Goal: Task Accomplishment & Management: Manage account settings

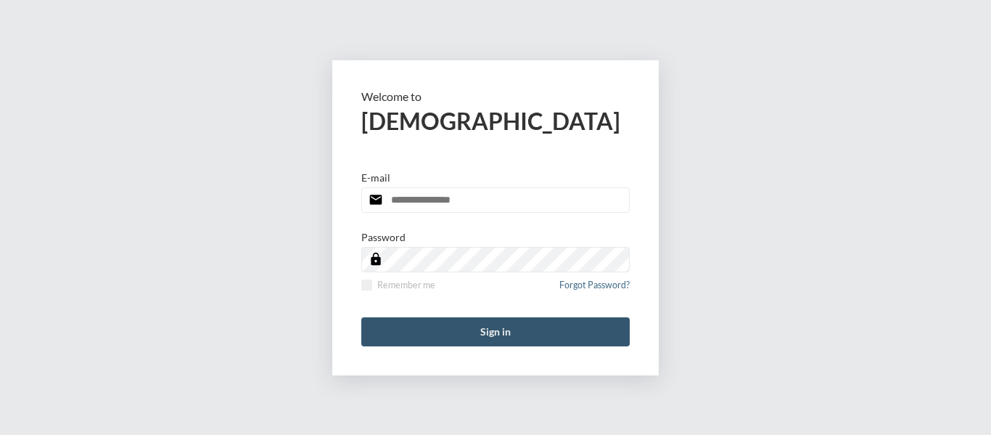
type input "**********"
click at [483, 333] on button "Sign in" at bounding box center [495, 331] width 268 height 29
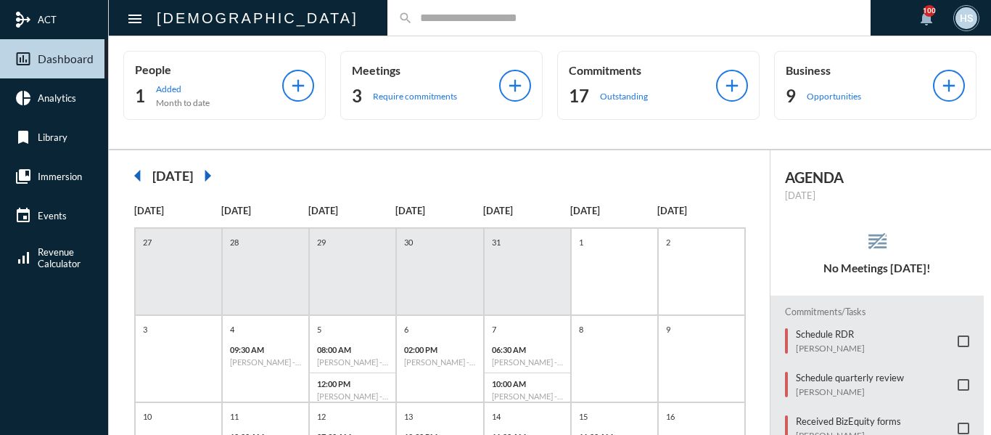
click at [413, 18] on input "text" at bounding box center [636, 18] width 447 height 12
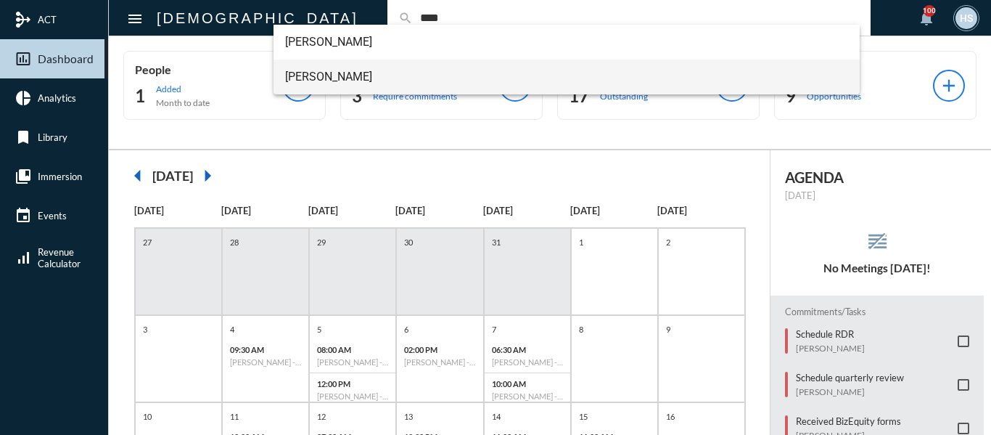
type input "****"
click at [319, 75] on span "Trent Baar" at bounding box center [567, 77] width 564 height 35
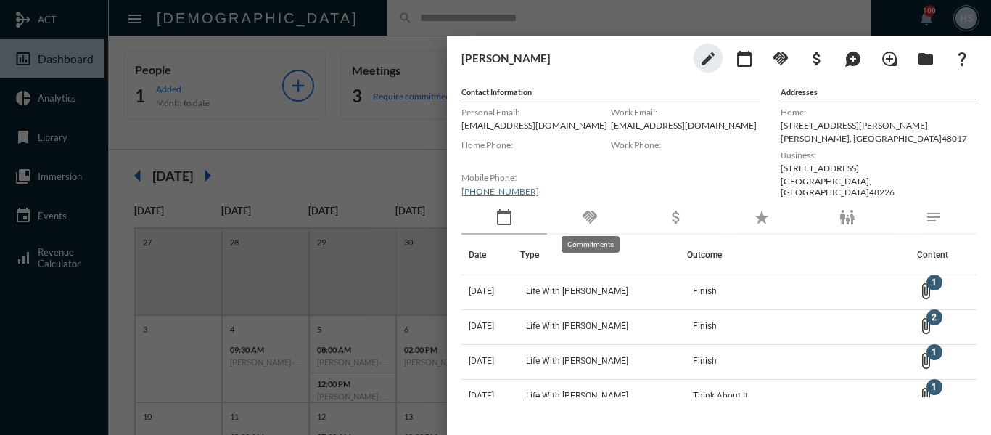
click at [585, 214] on mat-icon "handshake" at bounding box center [589, 216] width 17 height 17
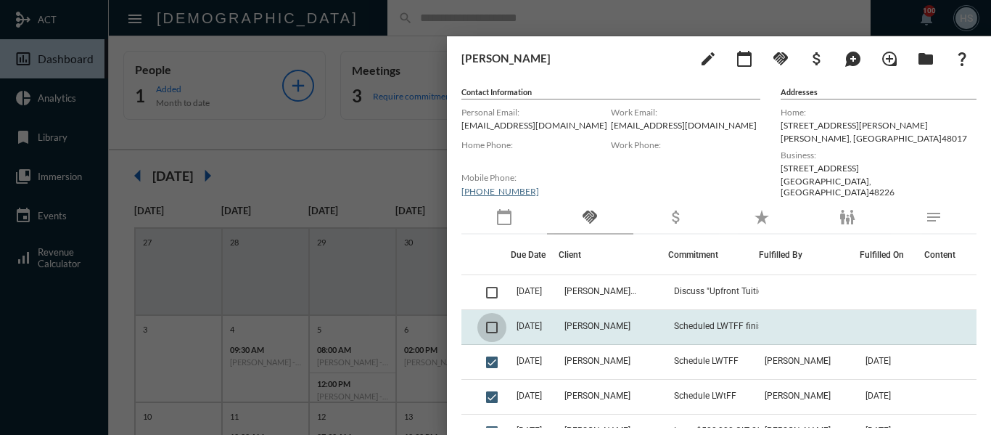
click at [493, 327] on span at bounding box center [492, 327] width 12 height 12
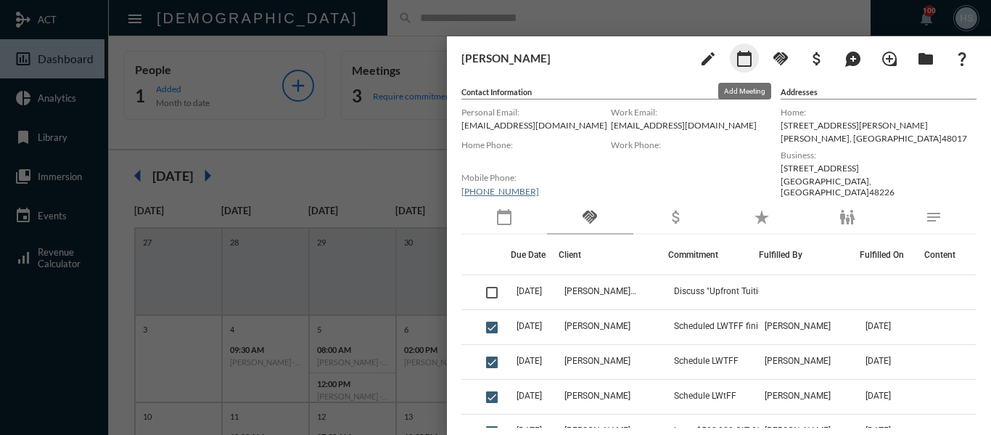
click at [749, 62] on mat-icon "calendar_today" at bounding box center [744, 58] width 17 height 17
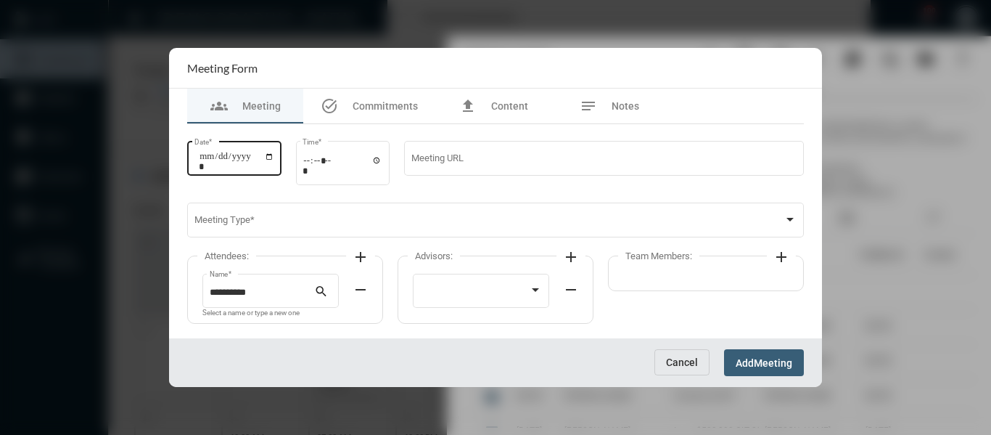
click at [274, 155] on input "Date *" at bounding box center [236, 161] width 75 height 20
type input "**********"
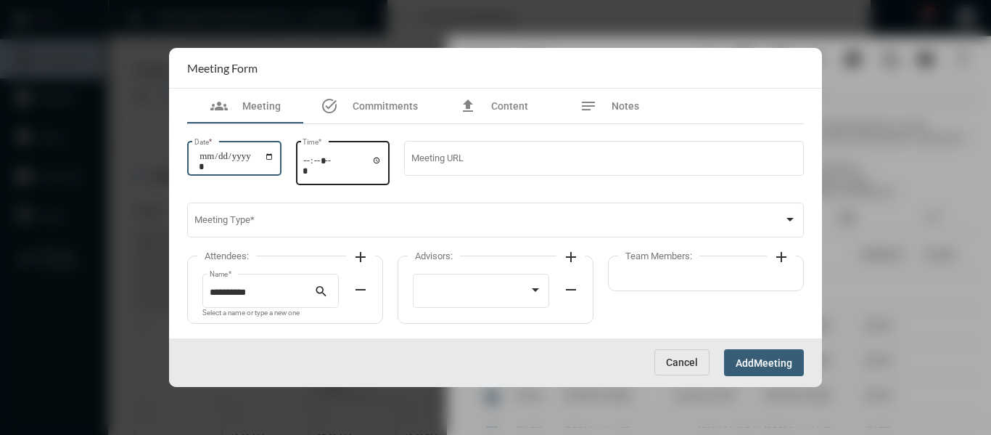
click at [381, 157] on input "Time *" at bounding box center [343, 165] width 80 height 21
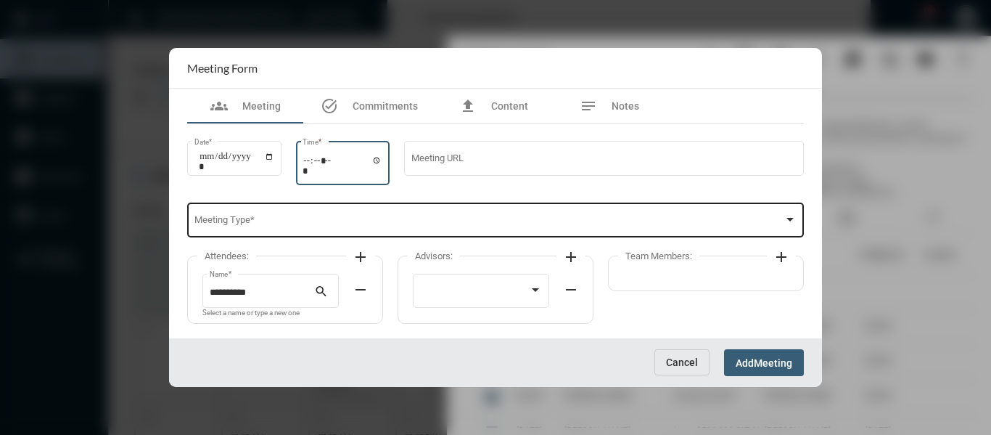
type input "*****"
click at [499, 219] on span at bounding box center [489, 222] width 590 height 11
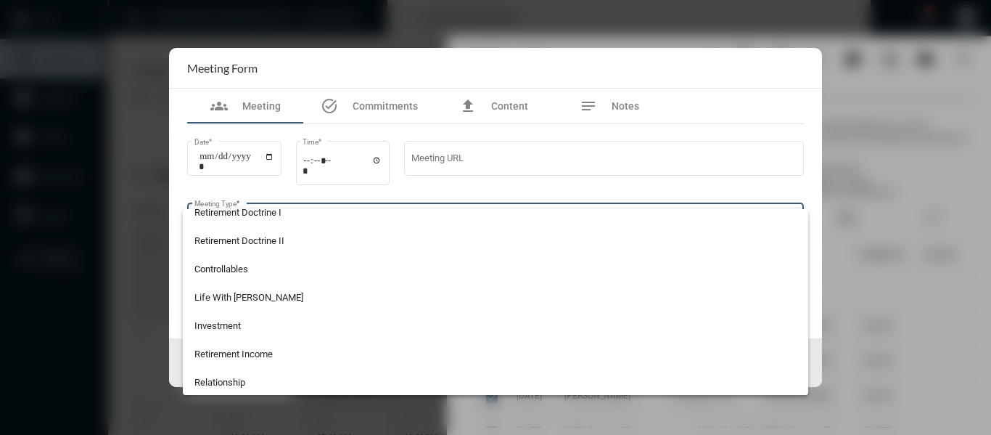
scroll to position [218, 0]
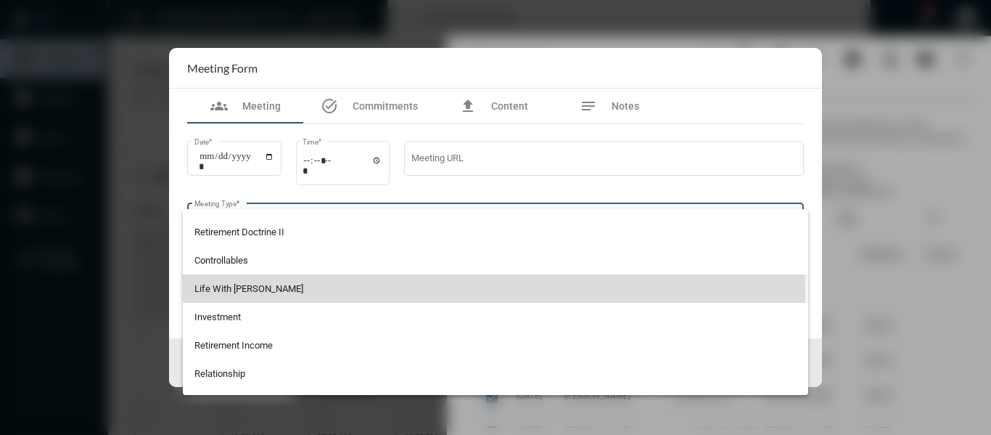
click at [245, 292] on span "Life With Alacrity" at bounding box center [495, 288] width 603 height 28
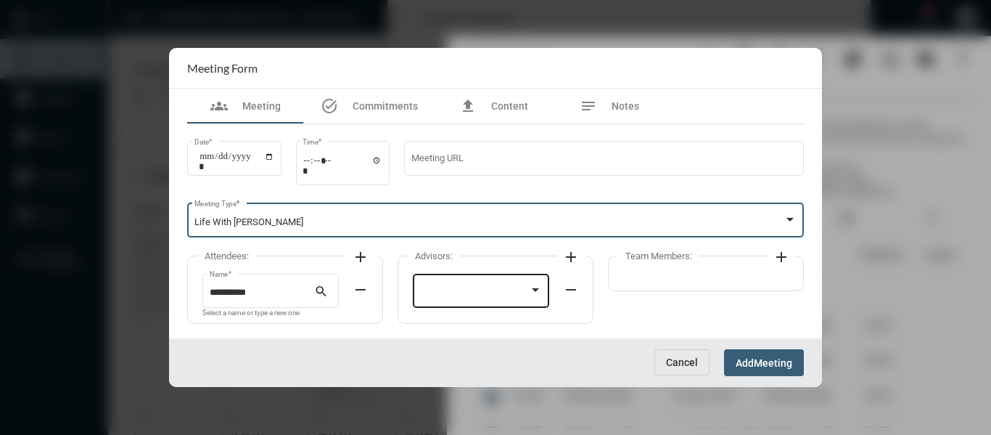
click at [505, 282] on div at bounding box center [481, 289] width 123 height 37
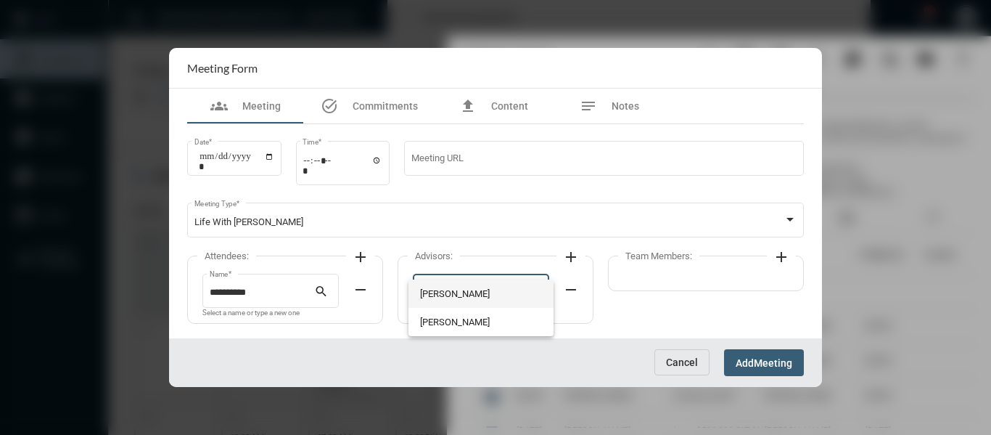
click at [464, 293] on span "Bryndon Skelton" at bounding box center [481, 293] width 123 height 28
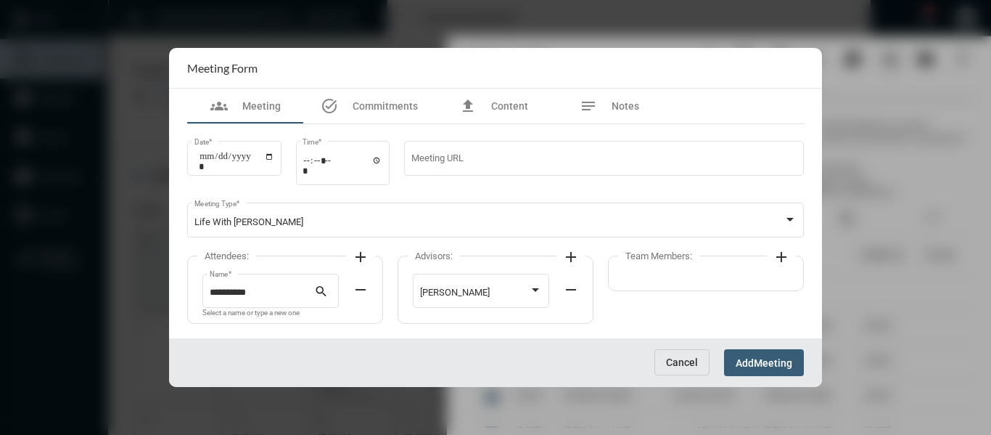
click at [786, 255] on mat-icon "add" at bounding box center [781, 256] width 17 height 17
click at [694, 290] on div at bounding box center [686, 292] width 110 height 11
click at [672, 290] on span "Holly Skelton" at bounding box center [692, 293] width 123 height 28
click at [783, 369] on button "Add Meeting" at bounding box center [764, 362] width 80 height 27
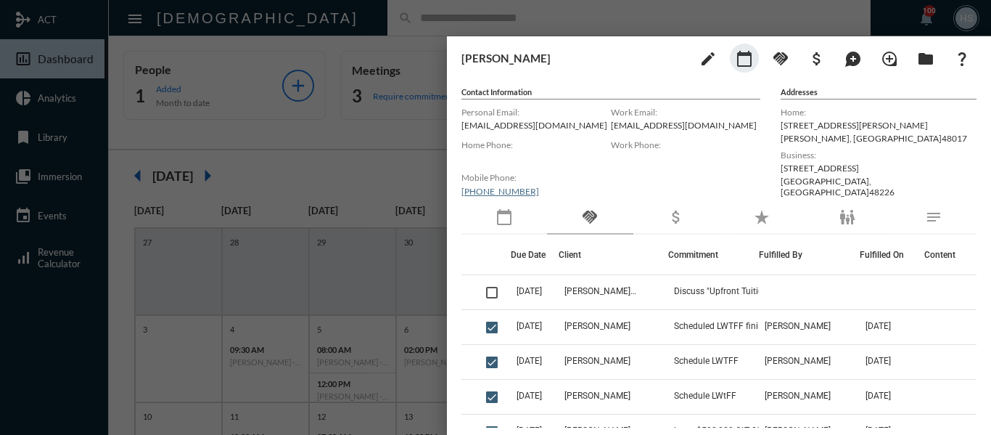
click at [352, 128] on div at bounding box center [495, 217] width 991 height 435
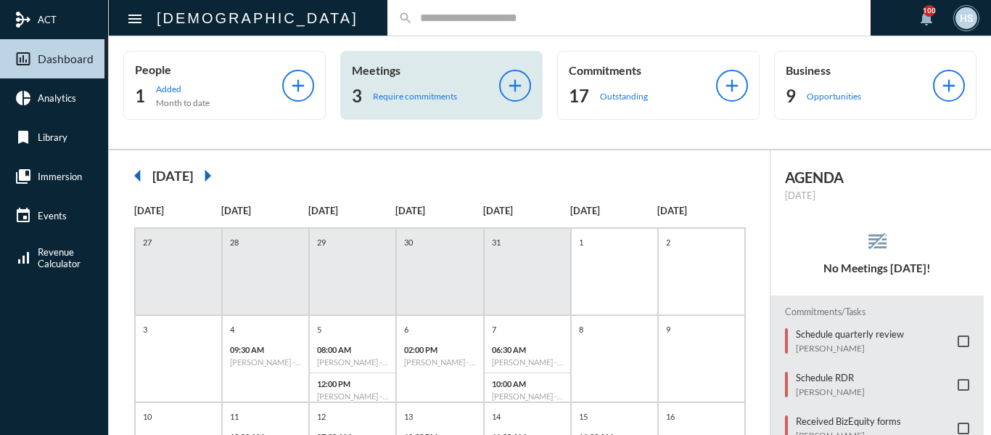
click at [386, 96] on p "Require commitments" at bounding box center [415, 96] width 84 height 11
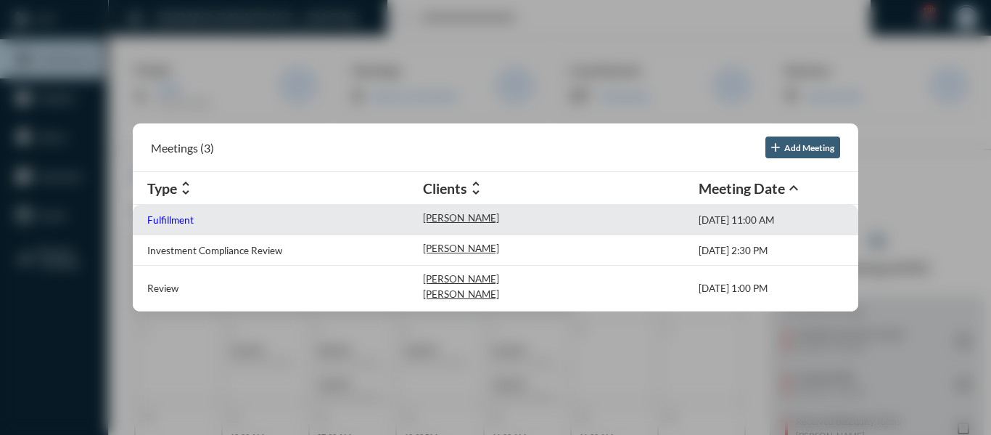
click at [155, 221] on p "Fulfillment" at bounding box center [170, 220] width 46 height 12
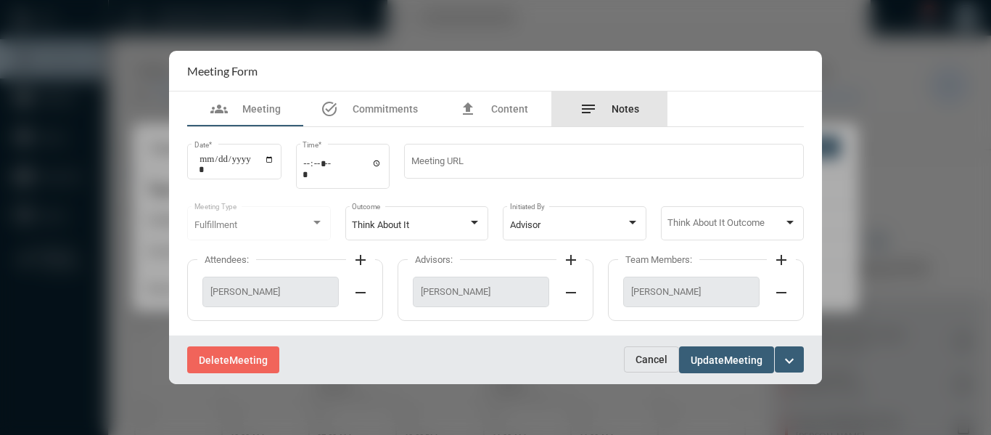
click at [631, 106] on span "Notes" at bounding box center [626, 109] width 28 height 12
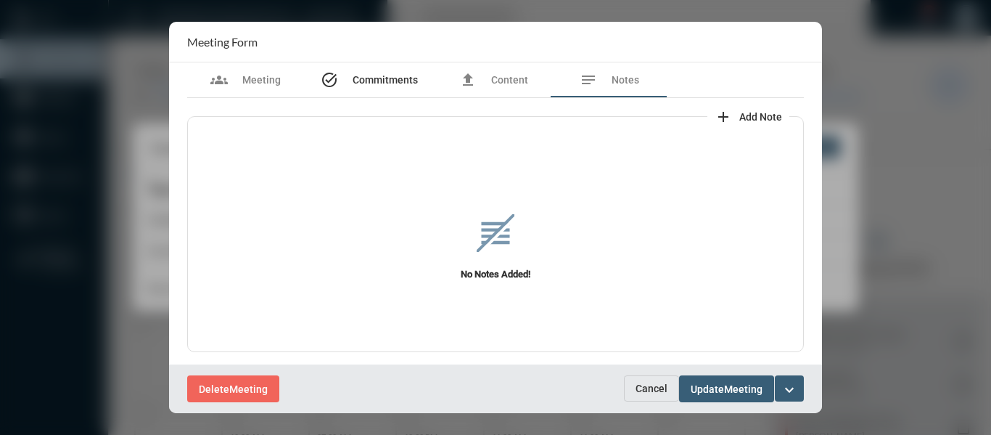
click at [389, 81] on span "Commitments" at bounding box center [385, 80] width 65 height 12
click at [489, 80] on div "file_upload Content" at bounding box center [493, 79] width 69 height 17
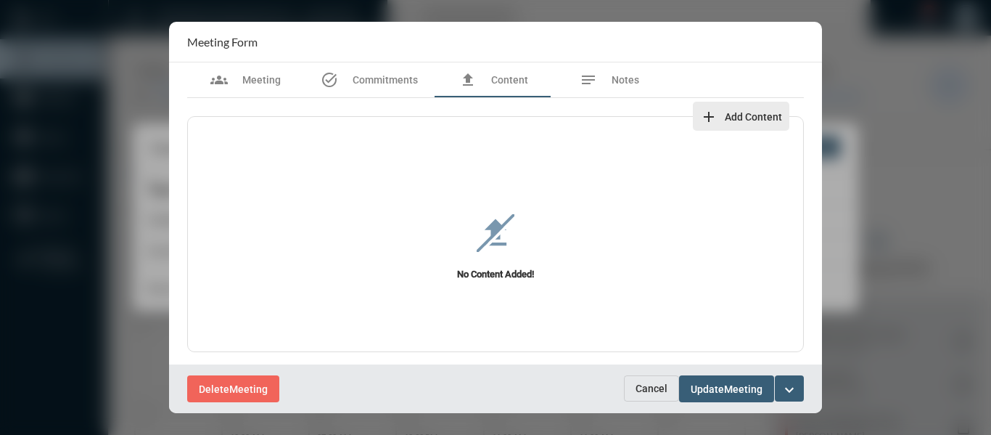
click at [759, 113] on span "Add Content" at bounding box center [753, 117] width 57 height 12
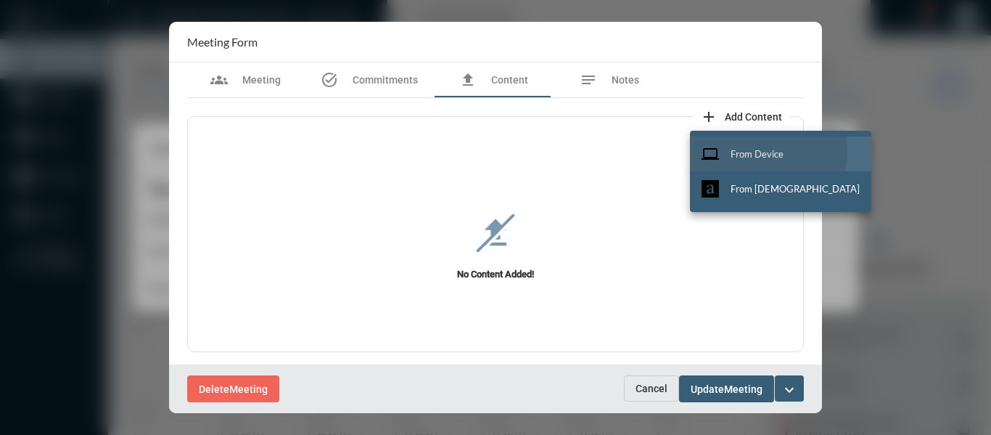
click at [768, 152] on span "From Device" at bounding box center [757, 154] width 53 height 12
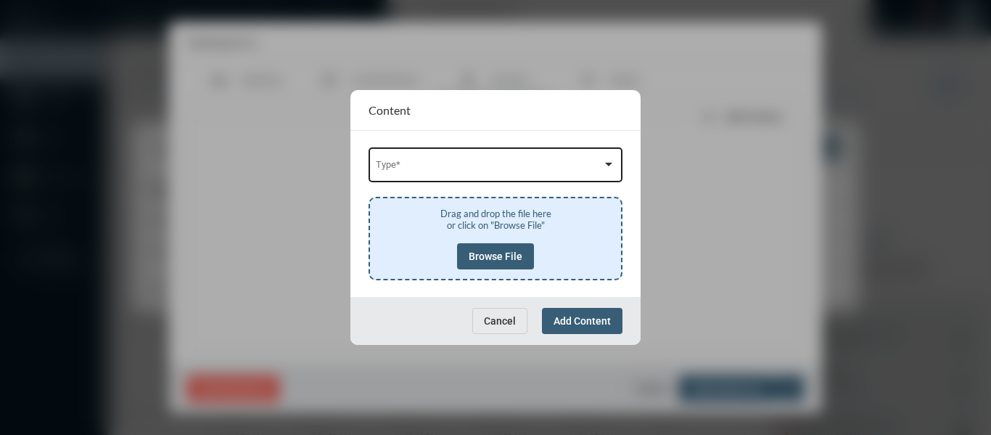
click at [496, 163] on span at bounding box center [489, 167] width 227 height 11
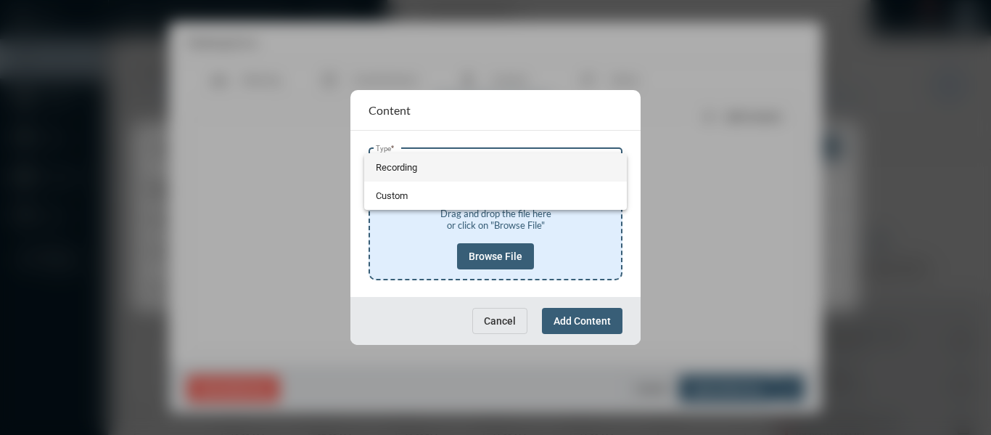
click at [369, 158] on mat-option "Recording" at bounding box center [495, 167] width 263 height 28
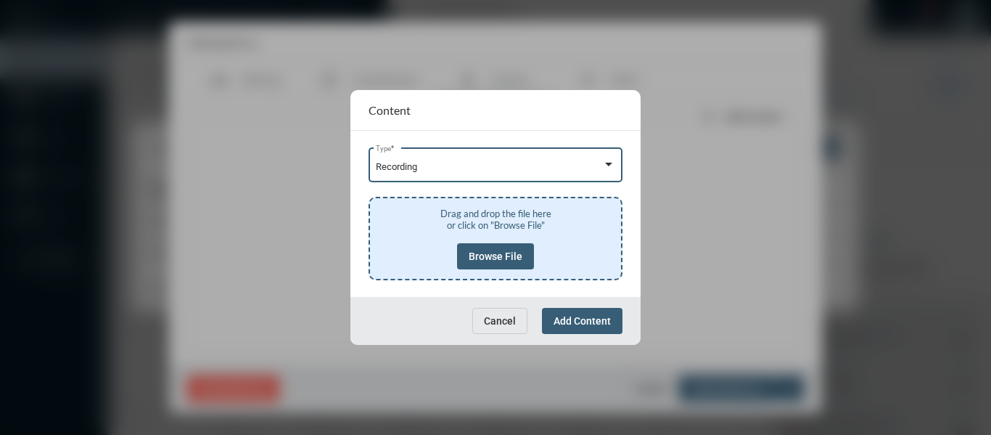
click at [391, 170] on span "Recording" at bounding box center [396, 166] width 41 height 11
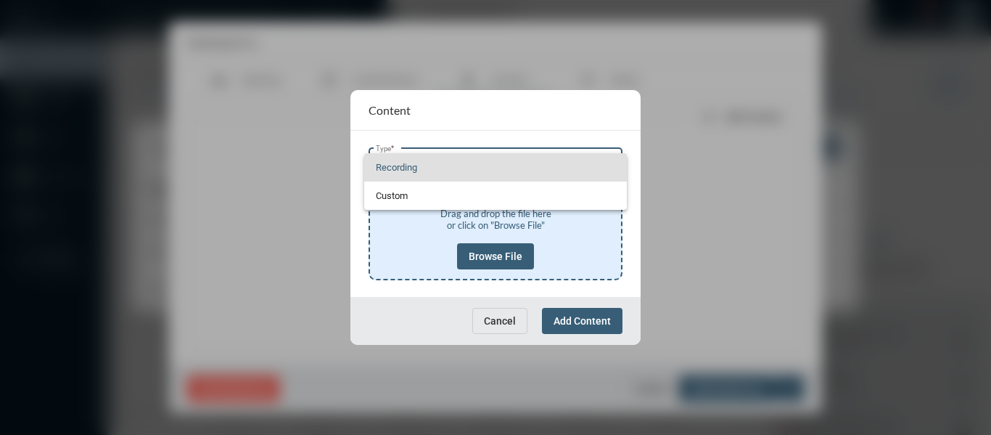
click at [382, 165] on span "Recording" at bounding box center [496, 167] width 240 height 28
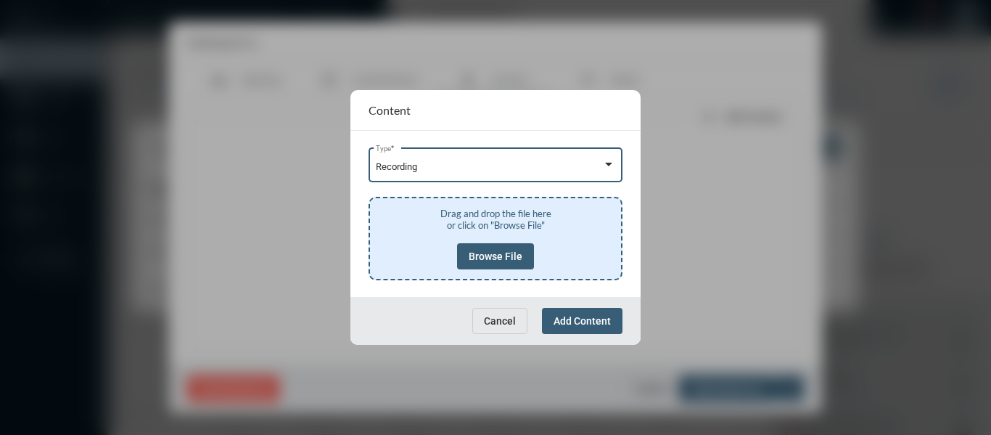
click at [509, 251] on span "Browse File" at bounding box center [496, 256] width 54 height 12
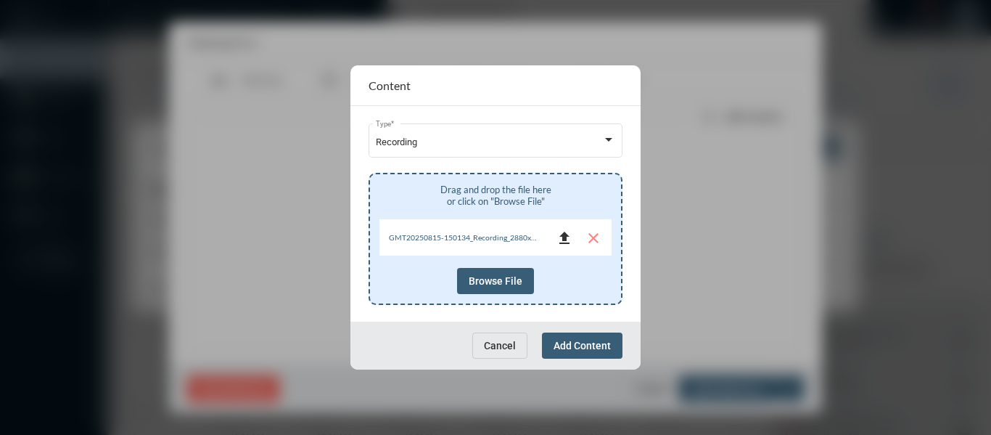
click at [566, 233] on mat-icon "file_upload" at bounding box center [564, 237] width 17 height 17
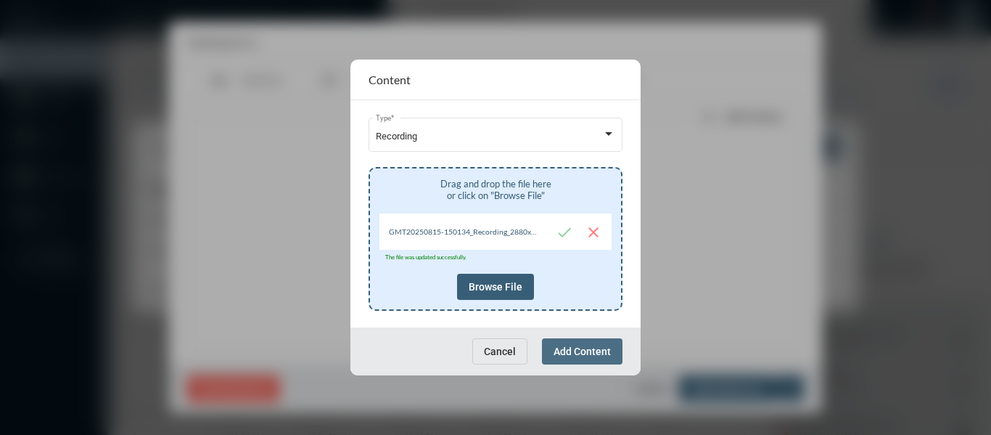
click at [587, 346] on span "Add Content" at bounding box center [582, 351] width 57 height 12
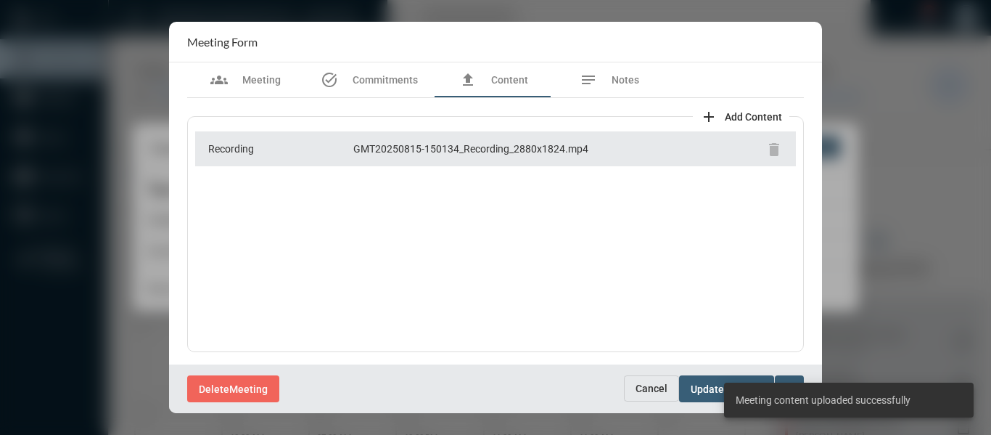
scroll to position [1, 0]
click at [438, 379] on div "Delete Meeting" at bounding box center [405, 388] width 437 height 27
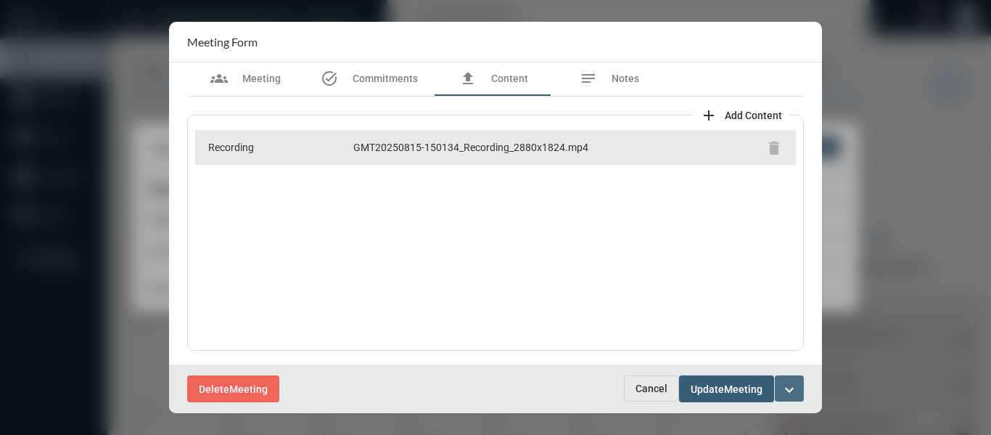
click at [792, 385] on mat-icon "expand_more" at bounding box center [789, 389] width 17 height 17
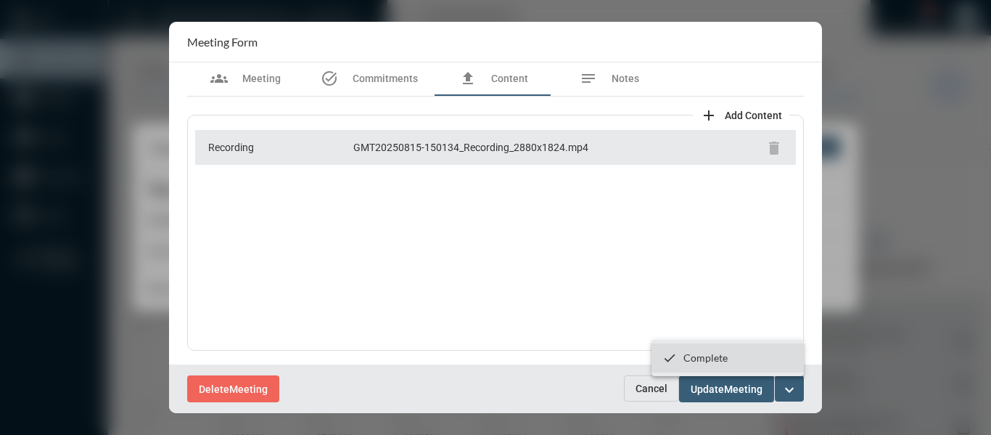
click at [694, 355] on p "Complete" at bounding box center [706, 357] width 44 height 12
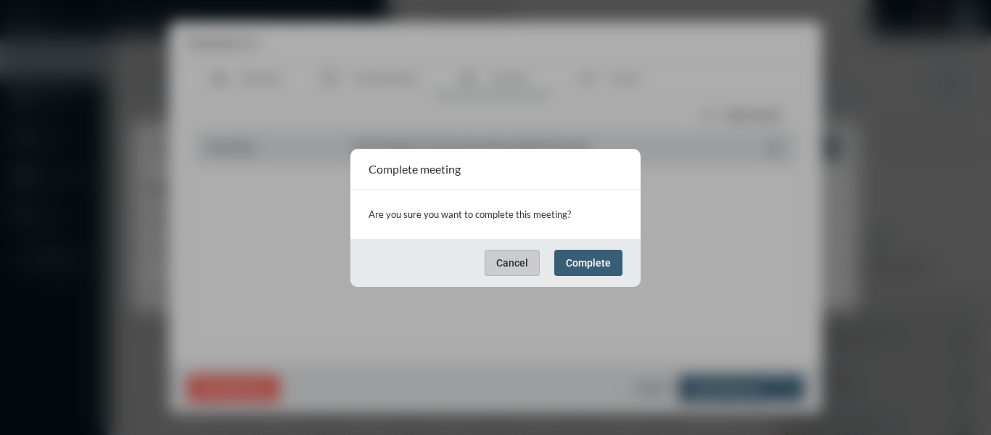
click at [574, 268] on button "Complete" at bounding box center [588, 263] width 68 height 26
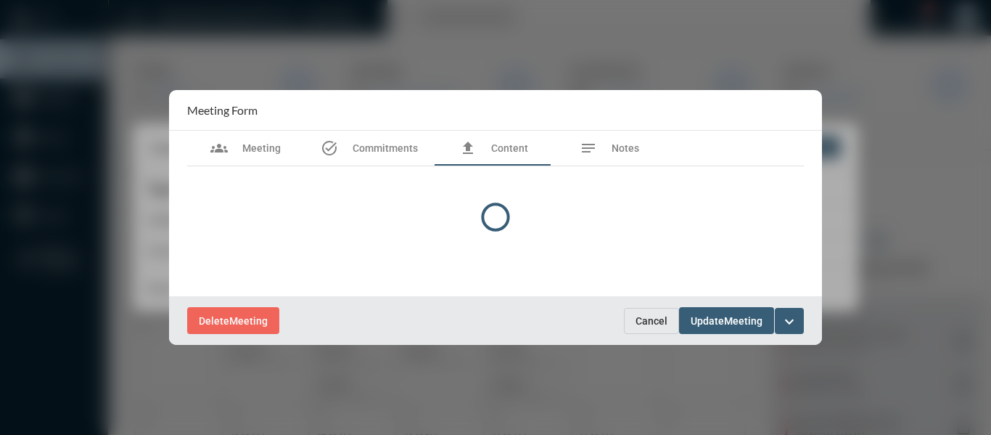
scroll to position [0, 0]
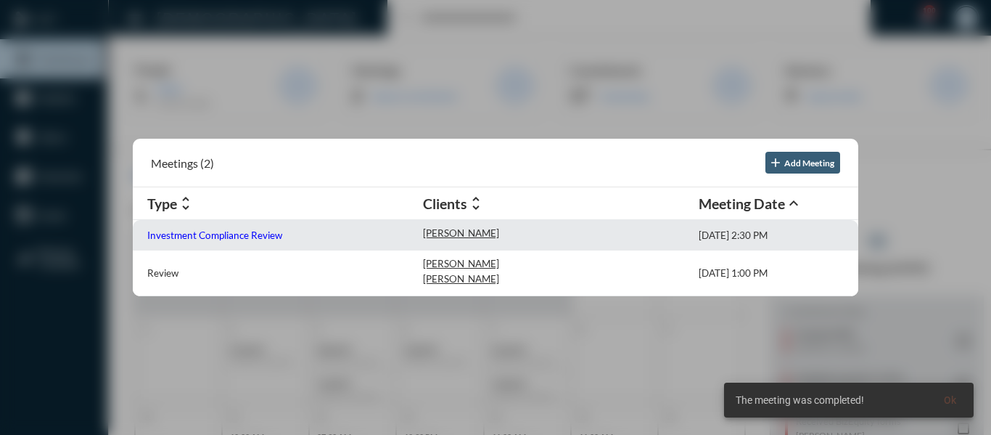
click at [230, 235] on p "Investment Compliance Review" at bounding box center [214, 235] width 135 height 12
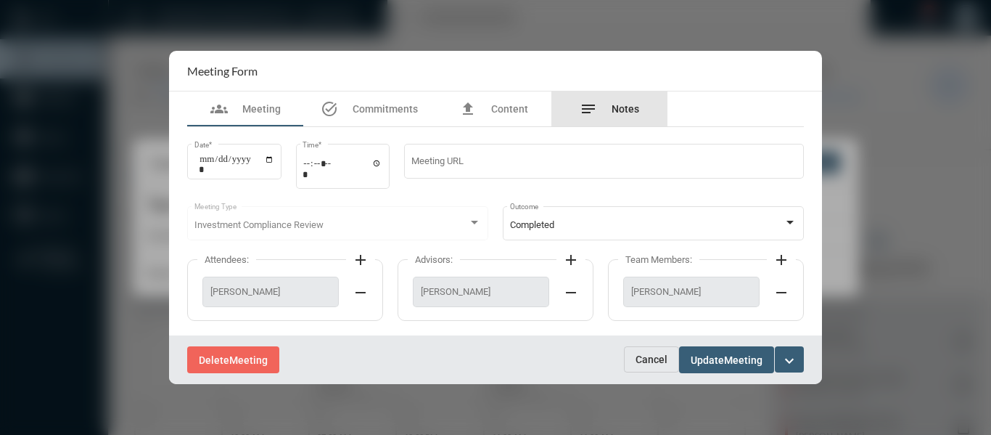
click at [625, 103] on span "Notes" at bounding box center [626, 109] width 28 height 12
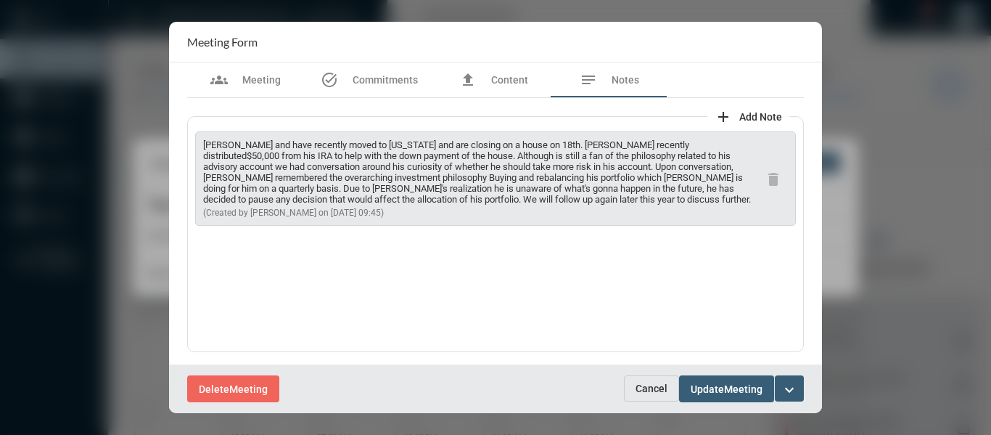
click at [799, 385] on button "expand_more" at bounding box center [789, 388] width 29 height 26
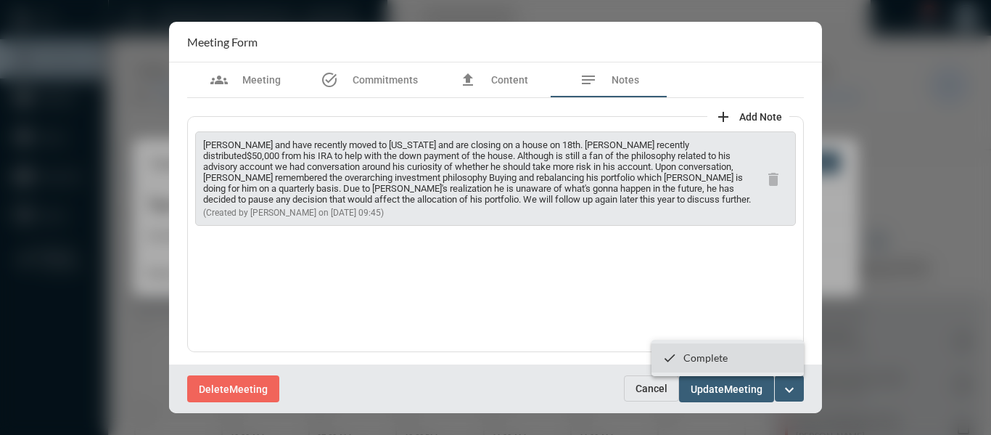
click at [693, 358] on p "Complete" at bounding box center [706, 357] width 44 height 12
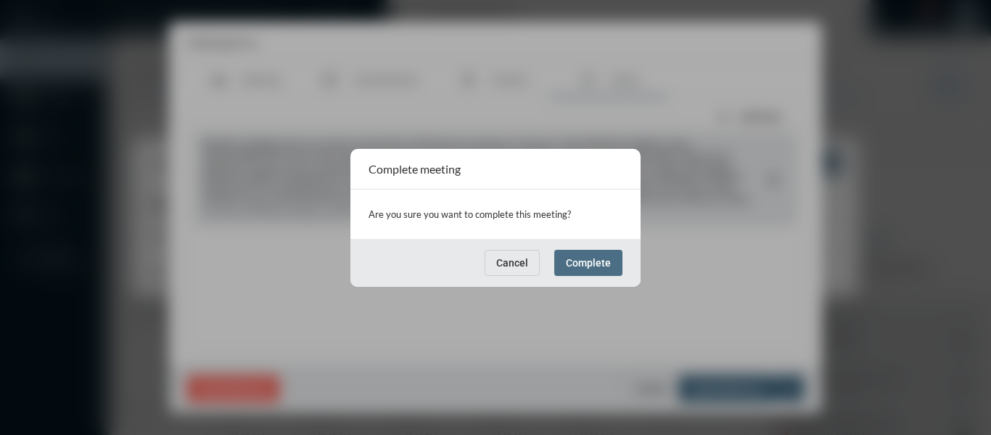
click at [603, 263] on span "Complete" at bounding box center [588, 263] width 45 height 12
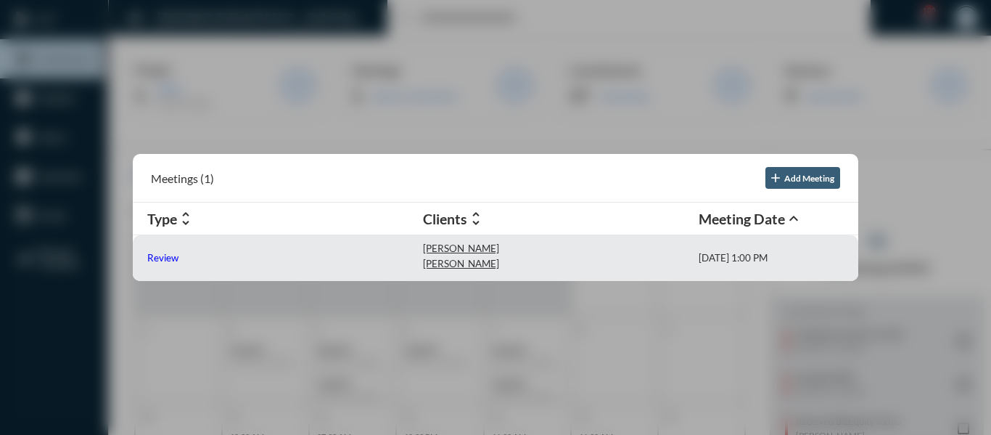
click at [168, 259] on p "Review" at bounding box center [162, 258] width 31 height 12
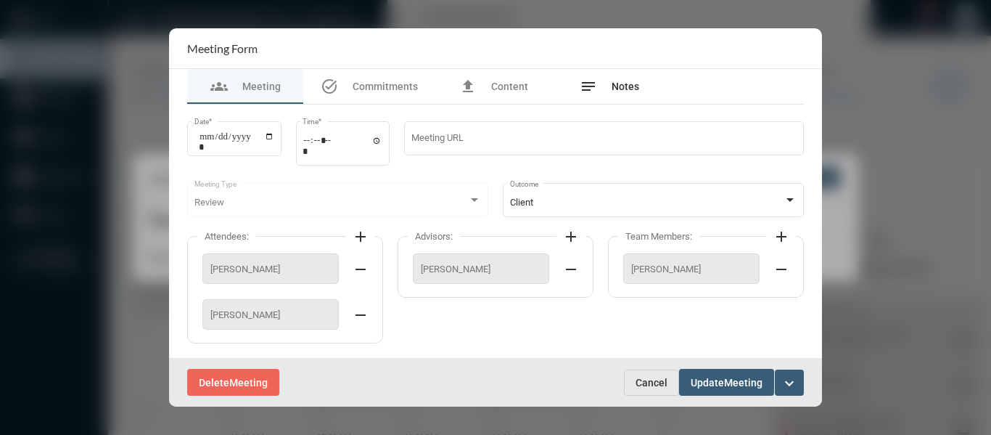
click at [625, 89] on span "Notes" at bounding box center [626, 87] width 28 height 12
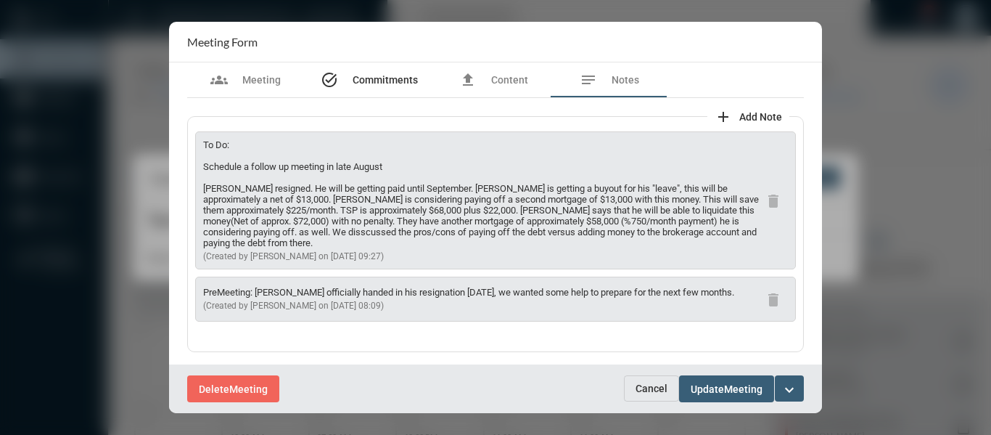
click at [376, 81] on span "Commitments" at bounding box center [385, 80] width 65 height 12
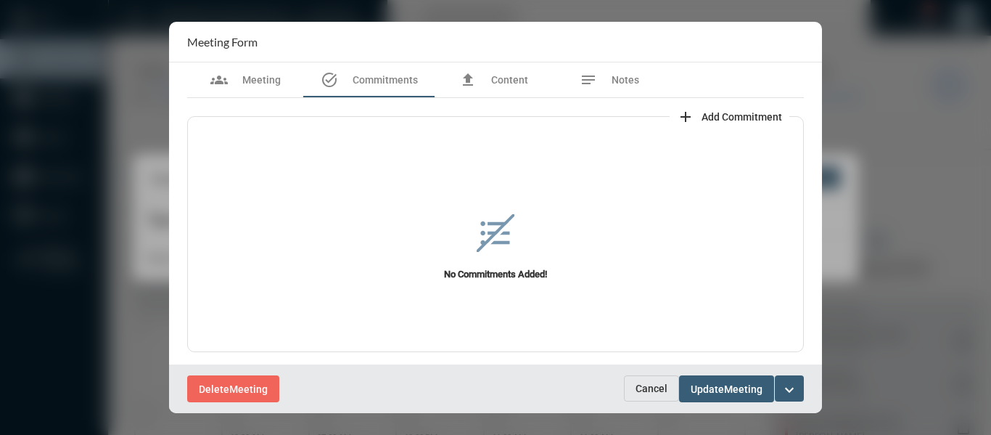
click at [745, 113] on span "Add Commitment" at bounding box center [742, 117] width 81 height 12
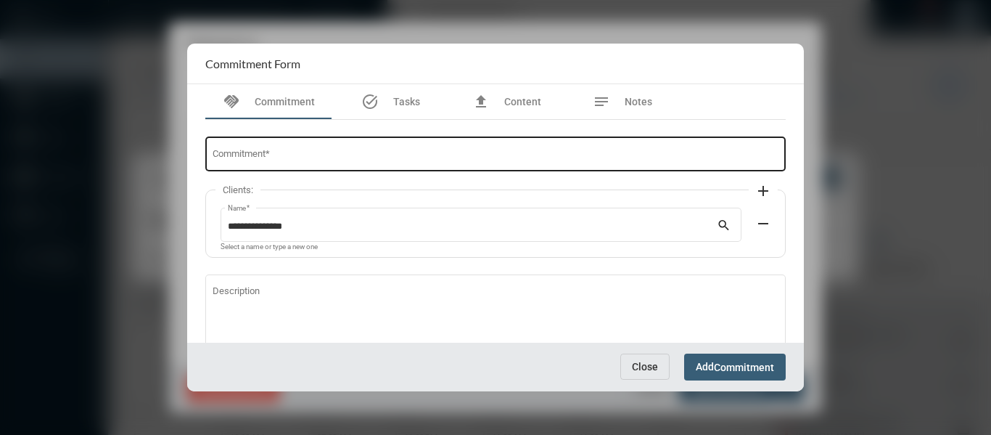
click at [497, 149] on div "Commitment *" at bounding box center [496, 152] width 567 height 37
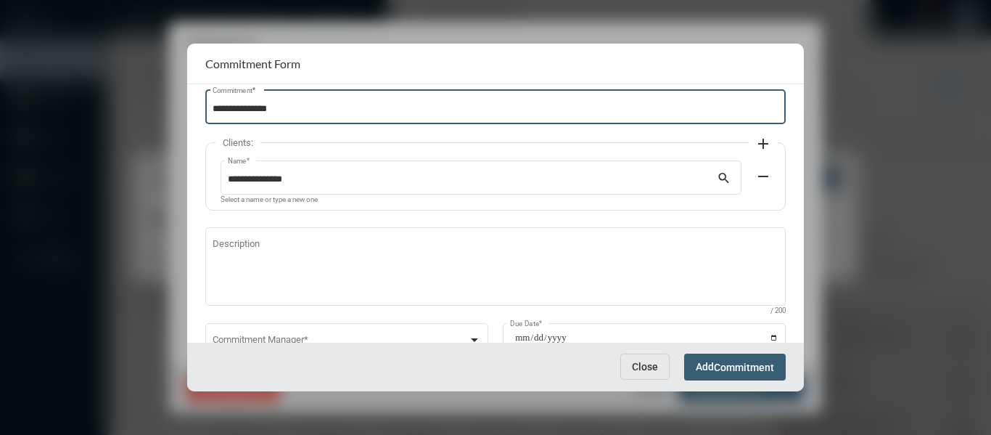
scroll to position [99, 0]
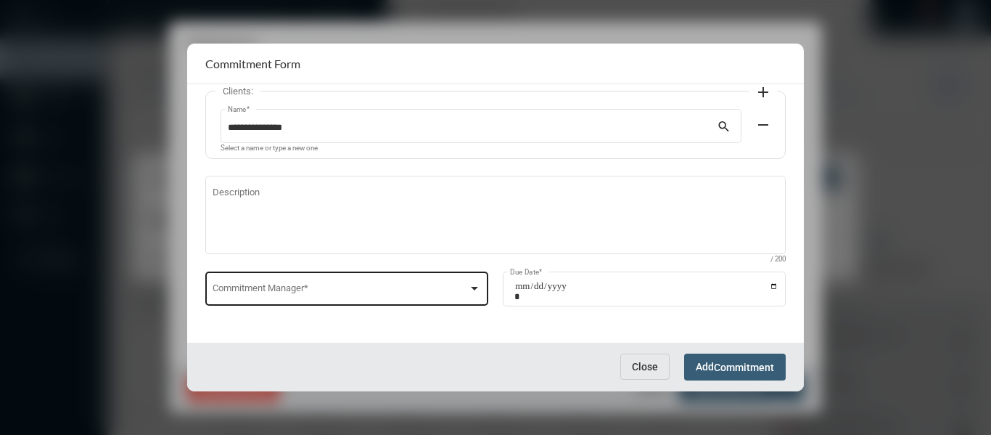
type input "**********"
click at [473, 287] on div at bounding box center [474, 289] width 7 height 4
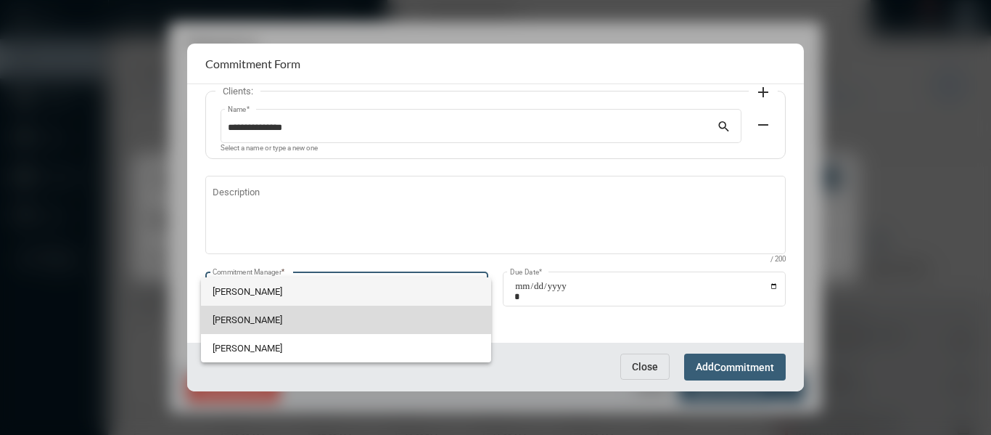
click at [243, 316] on span "Holly Skelton" at bounding box center [346, 319] width 267 height 28
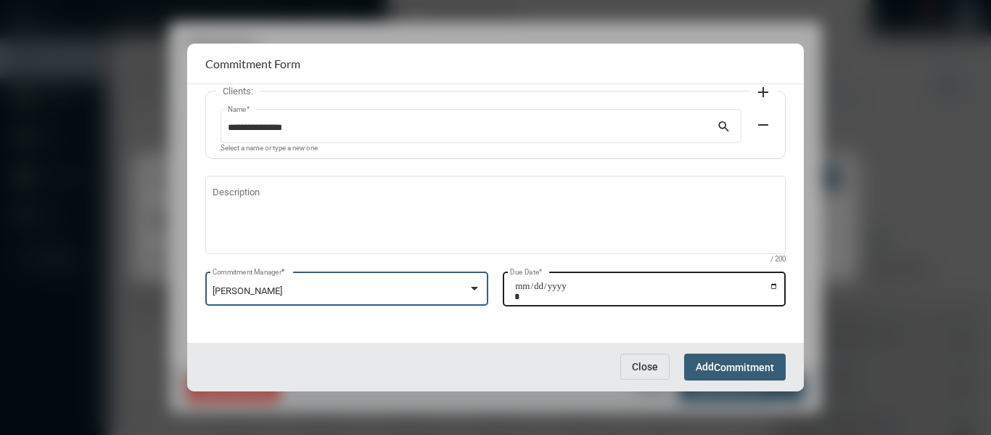
click at [772, 284] on input "Due Date *" at bounding box center [646, 291] width 264 height 20
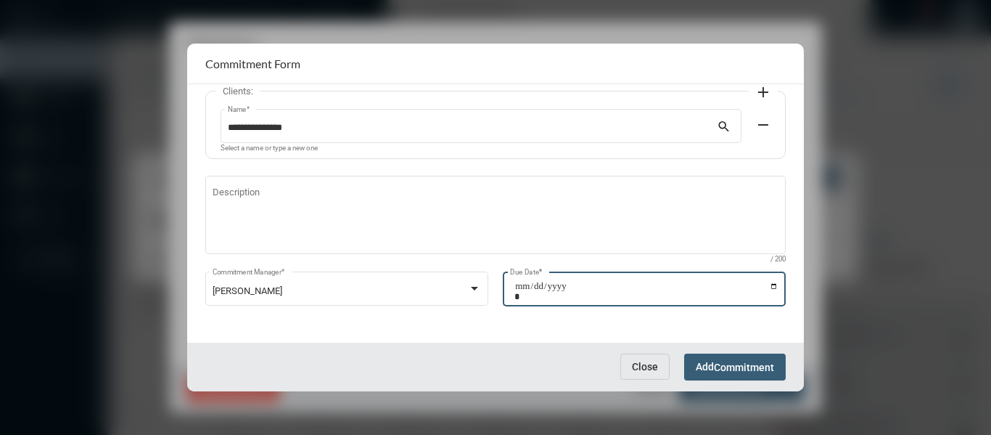
type input "**********"
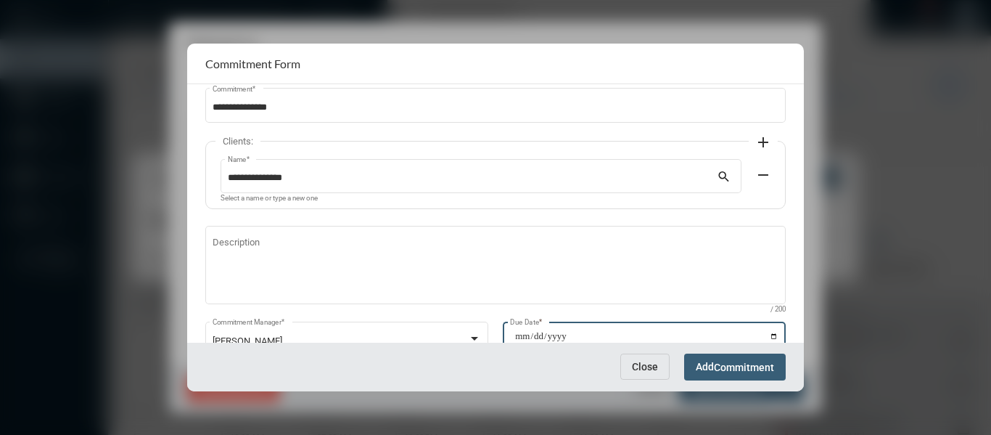
scroll to position [0, 0]
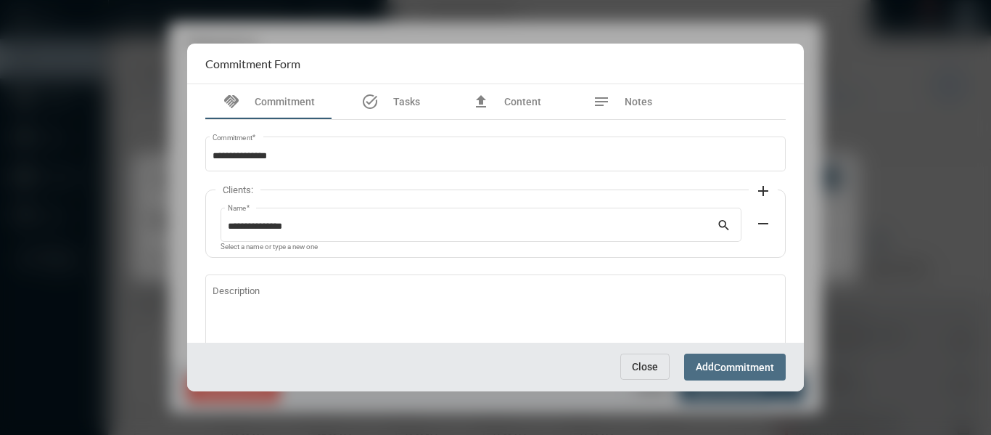
click at [758, 369] on span "Commitment" at bounding box center [744, 367] width 60 height 12
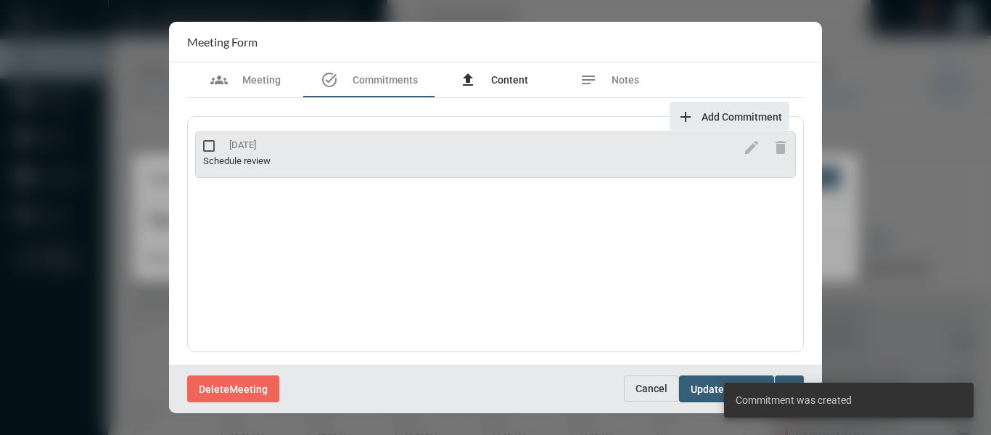
click at [502, 75] on span "Content" at bounding box center [509, 80] width 37 height 12
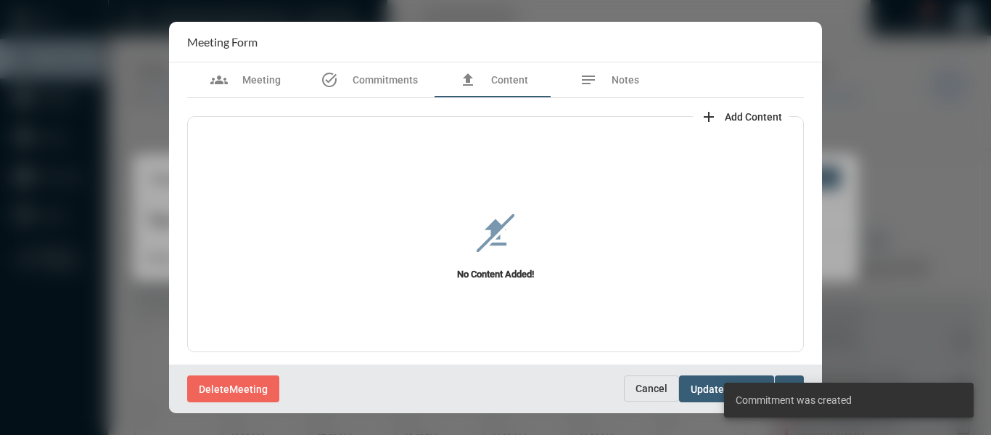
click at [752, 108] on button "add Add Content" at bounding box center [741, 116] width 97 height 29
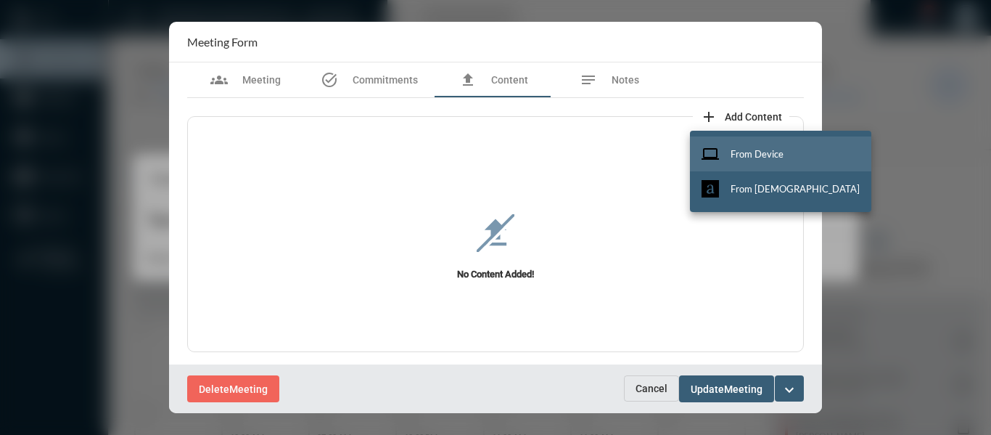
click at [762, 147] on button "computer From Device" at bounding box center [780, 153] width 181 height 35
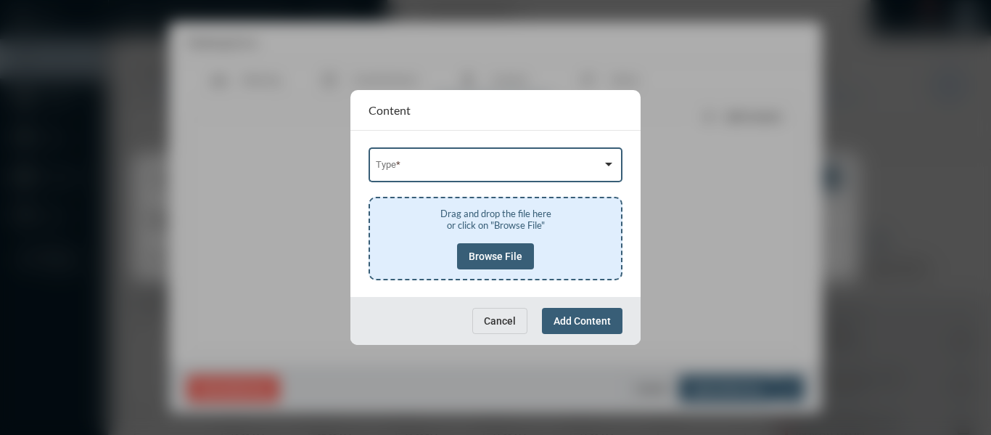
click at [500, 162] on span at bounding box center [489, 167] width 227 height 11
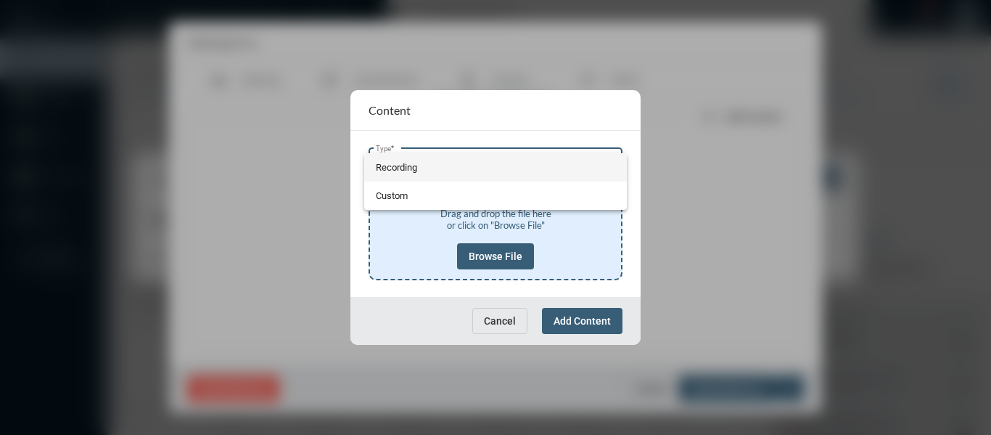
click at [401, 162] on span "Recording" at bounding box center [496, 167] width 240 height 28
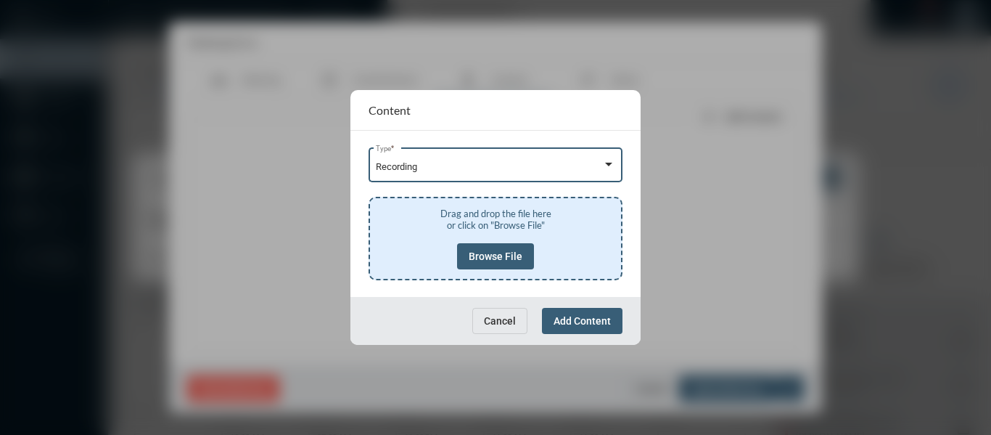
click at [508, 253] on span "Browse File" at bounding box center [496, 256] width 54 height 12
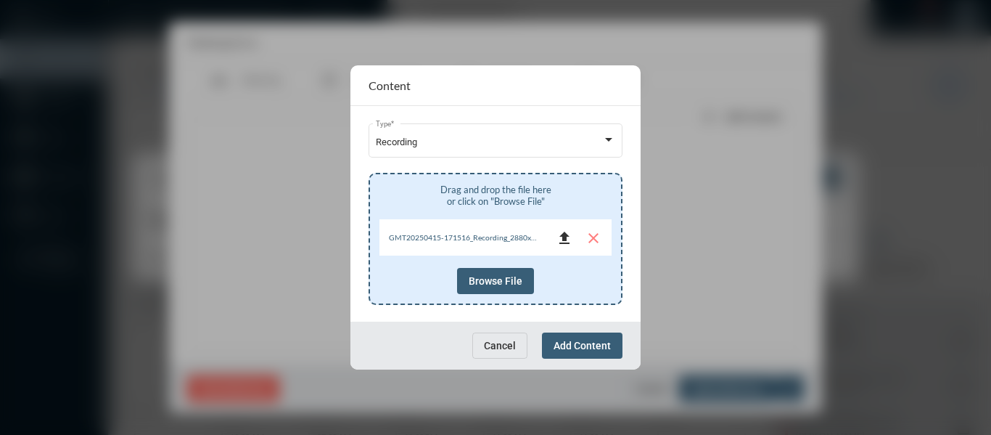
click at [562, 234] on mat-icon "file_upload" at bounding box center [564, 237] width 17 height 17
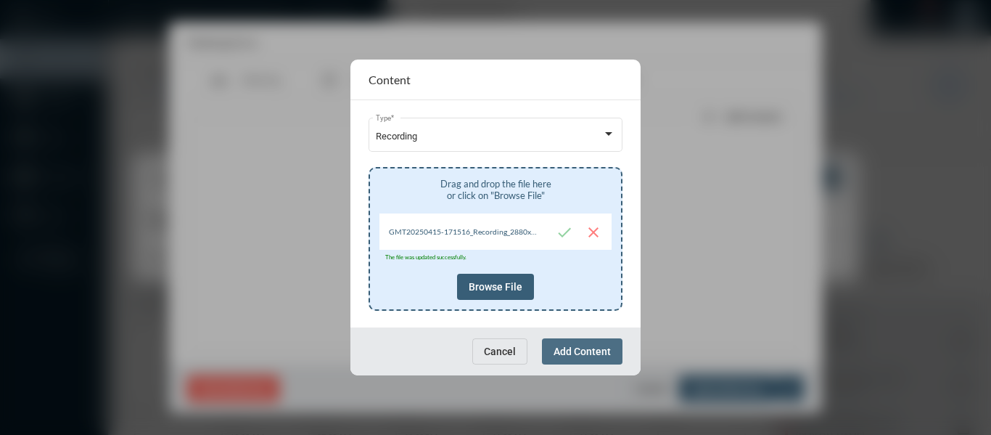
click at [574, 348] on span "Add Content" at bounding box center [582, 351] width 57 height 12
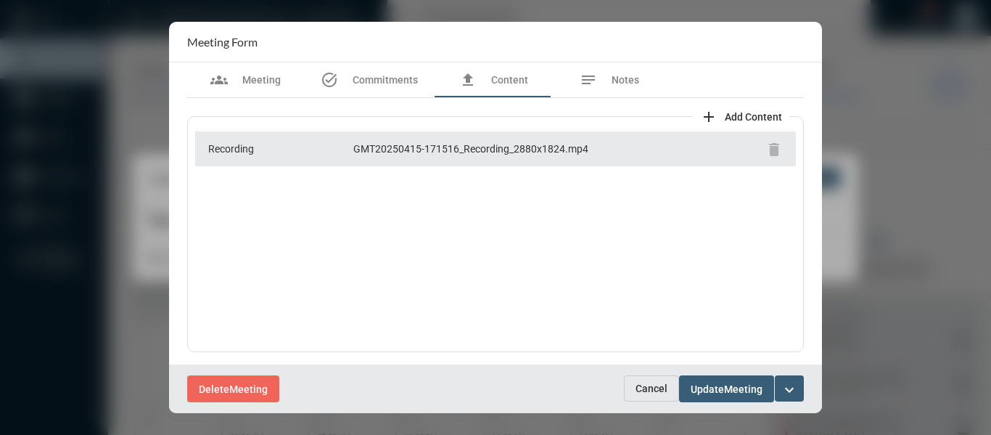
click at [790, 389] on mat-icon "expand_more" at bounding box center [789, 389] width 17 height 17
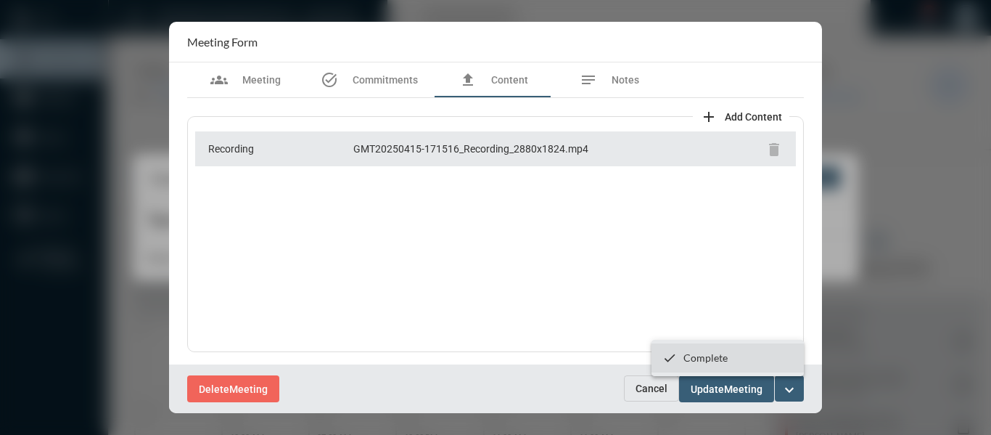
click at [694, 358] on p "Complete" at bounding box center [706, 357] width 44 height 12
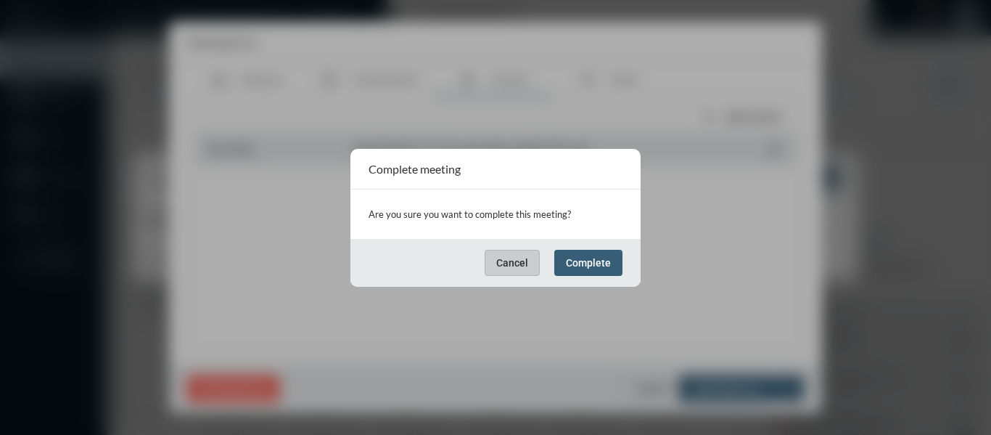
click at [608, 260] on span "Complete" at bounding box center [588, 263] width 45 height 12
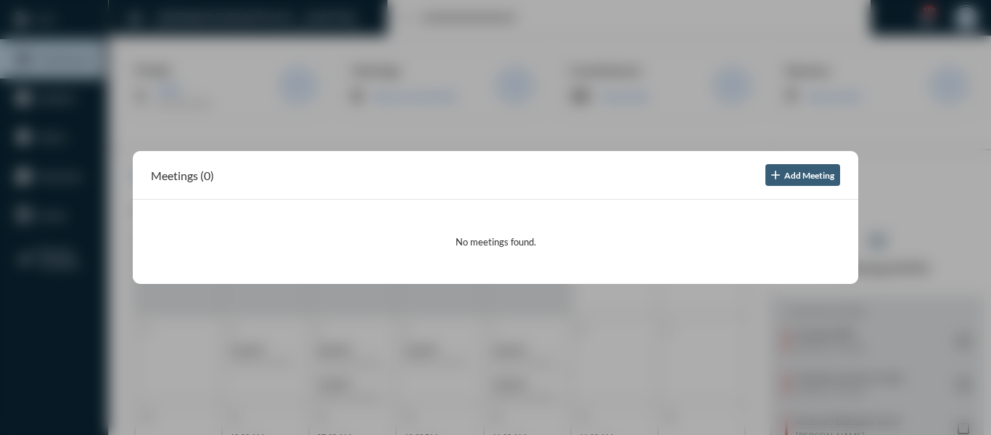
click at [468, 128] on div at bounding box center [495, 217] width 991 height 435
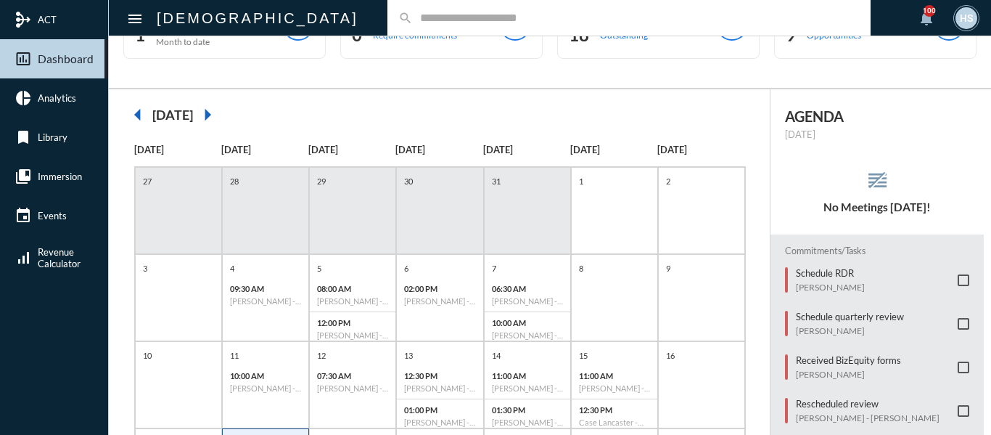
scroll to position [145, 0]
